Goal: Information Seeking & Learning: Learn about a topic

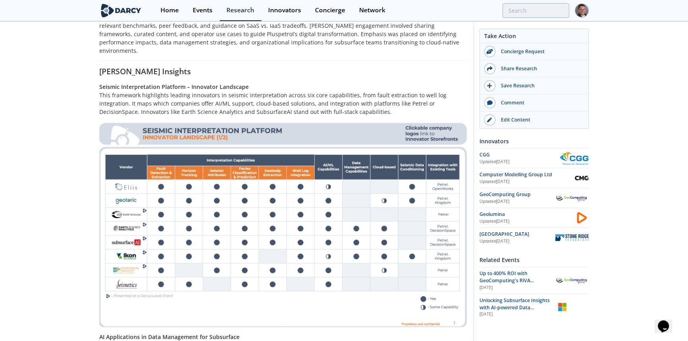
scroll to position [253, 0]
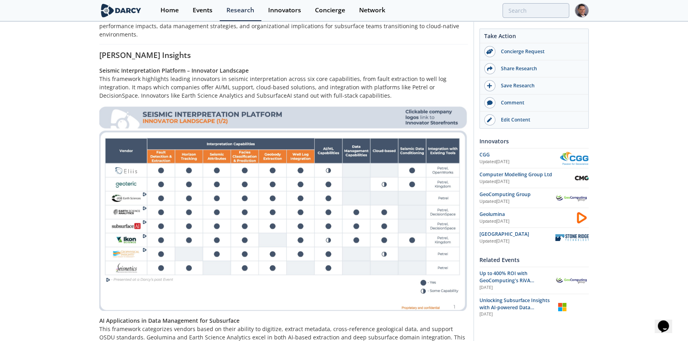
click at [279, 123] on img at bounding box center [283, 208] width 369 height 206
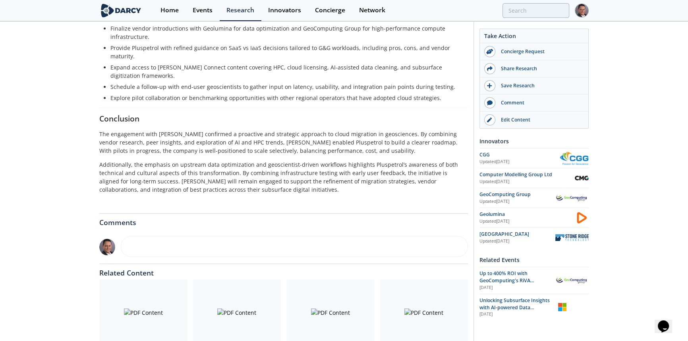
scroll to position [1228, 0]
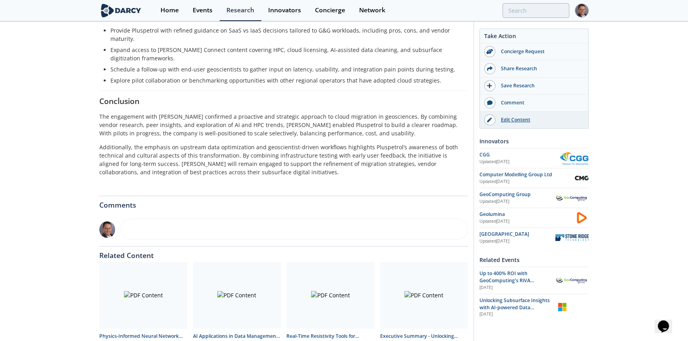
click at [511, 122] on div "Edit Content" at bounding box center [540, 119] width 89 height 7
